Goal: Task Accomplishment & Management: Complete application form

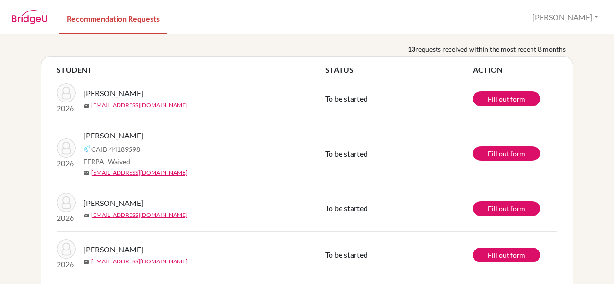
scroll to position [35, 0]
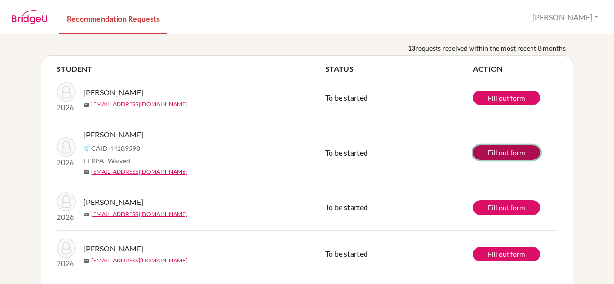
click at [504, 151] on link "Fill out form" at bounding box center [506, 152] width 67 height 15
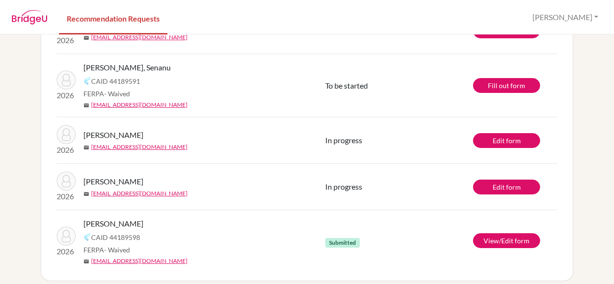
scroll to position [480, 0]
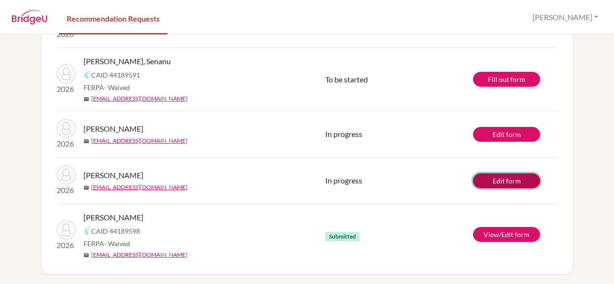
click at [490, 182] on link "Edit form" at bounding box center [506, 181] width 67 height 15
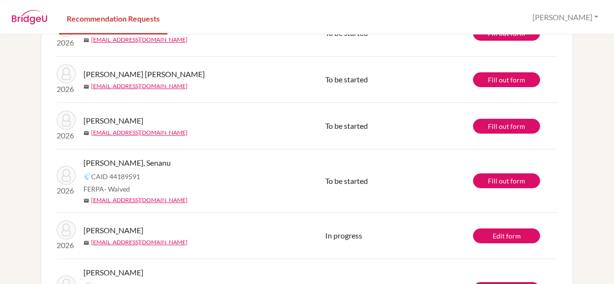
scroll to position [480, 0]
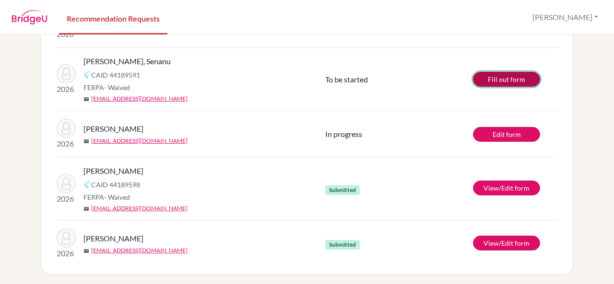
click at [490, 77] on link "Fill out form" at bounding box center [506, 79] width 67 height 15
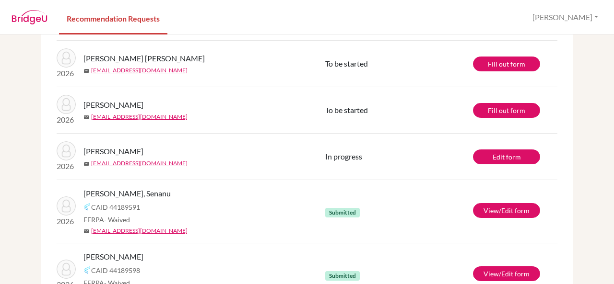
scroll to position [396, 0]
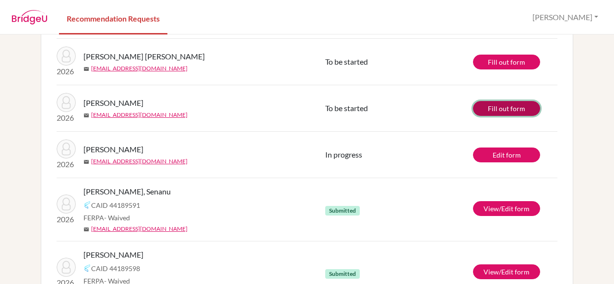
click at [485, 104] on link "Fill out form" at bounding box center [506, 108] width 67 height 15
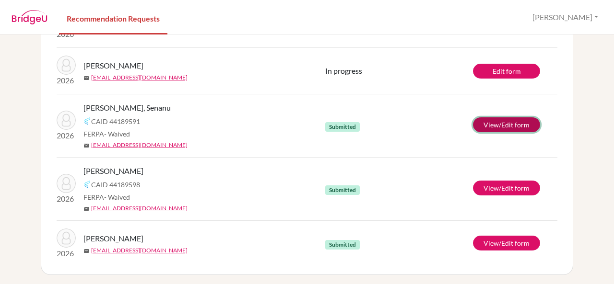
click at [492, 128] on link "View/Edit form" at bounding box center [506, 124] width 67 height 15
